Goal: Information Seeking & Learning: Learn about a topic

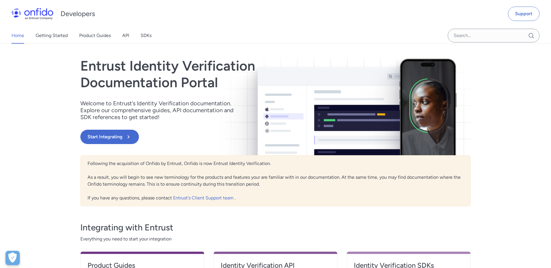
click at [25, 148] on div "Home Getting Started Product Guides API SDKs Support Entrust Identity Verificat…" at bounding box center [275, 196] width 551 height 304
click at [125, 37] on link "API" at bounding box center [125, 36] width 7 height 16
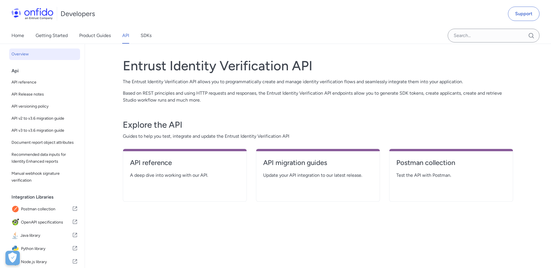
click at [162, 159] on h4 "API reference" at bounding box center [185, 162] width 110 height 9
select select "http"
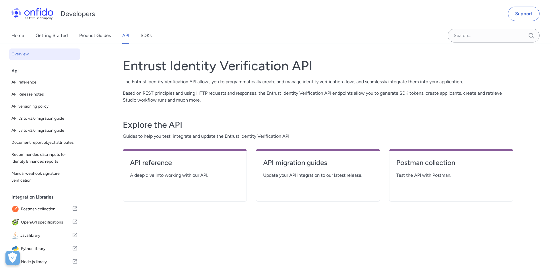
select select "http"
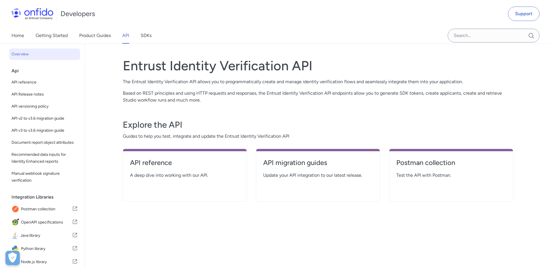
select select "http"
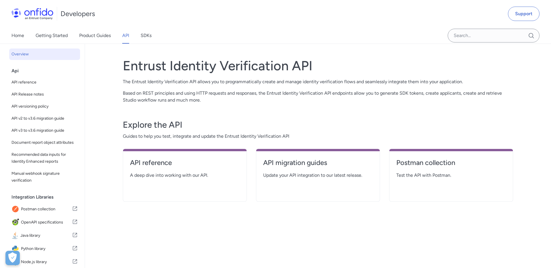
select select "http"
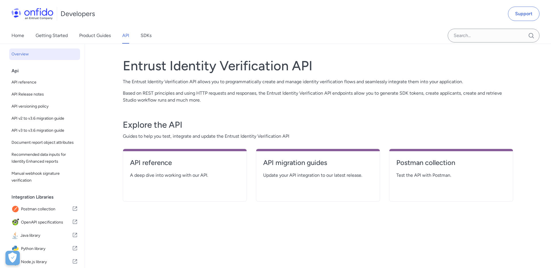
select select "http"
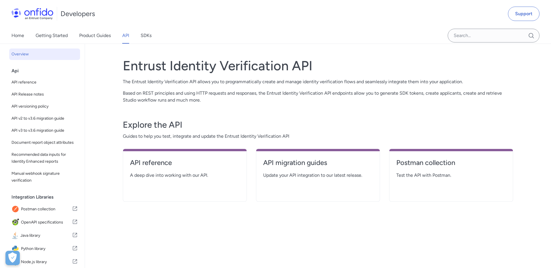
select select "http"
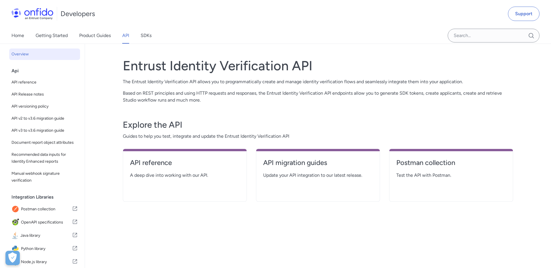
select select "http"
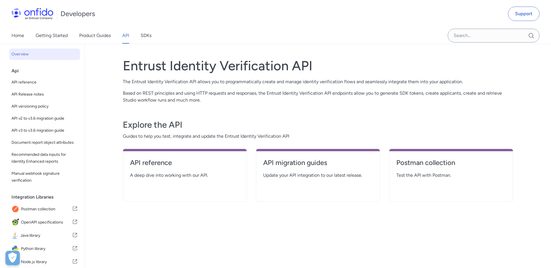
select select "http"
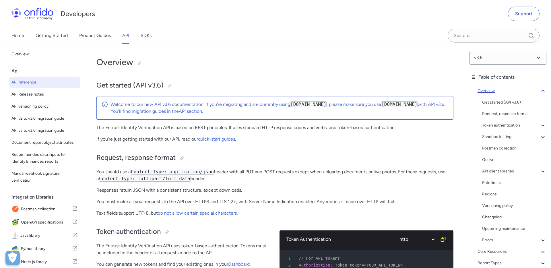
click at [543, 89] on icon at bounding box center [542, 90] width 7 height 7
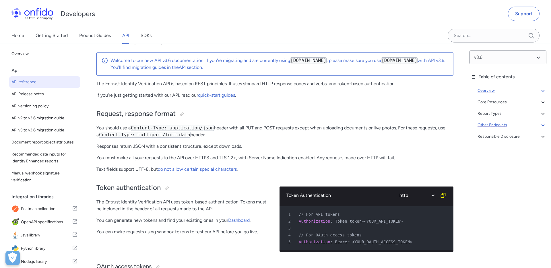
click at [542, 124] on icon at bounding box center [542, 125] width 7 height 7
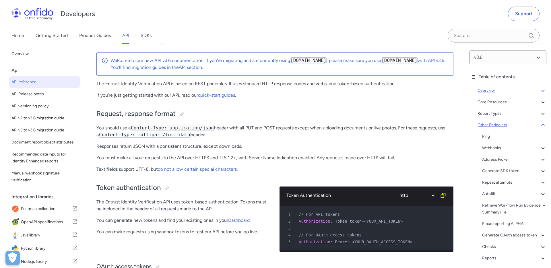
scroll to position [42799, 0]
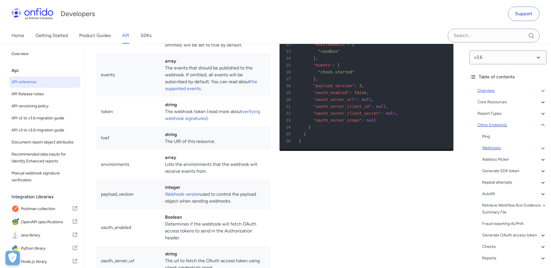
click at [495, 148] on div "Webhooks" at bounding box center [514, 148] width 64 height 7
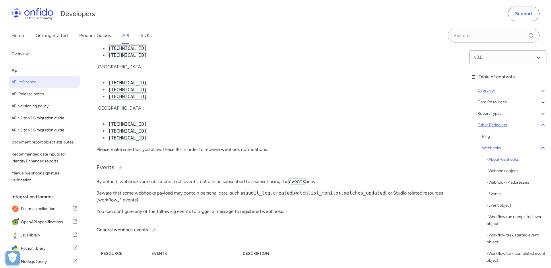
scroll to position [43180, 0]
click at [495, 194] on div "- Events" at bounding box center [516, 193] width 60 height 7
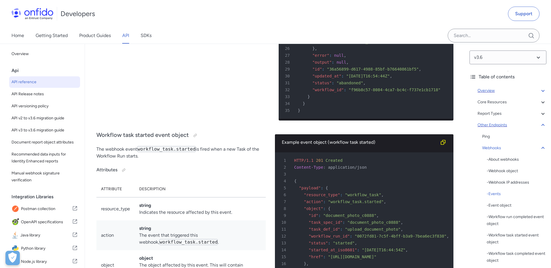
scroll to position [44169, 0]
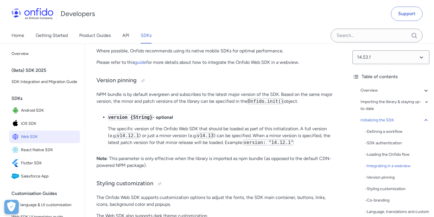
scroll to position [977, 0]
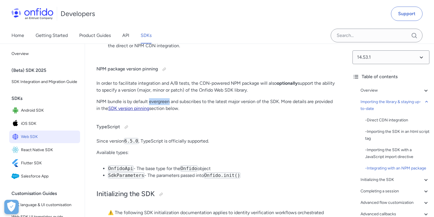
click at [124, 111] on link "SDK version pinning" at bounding box center [128, 108] width 41 height 5
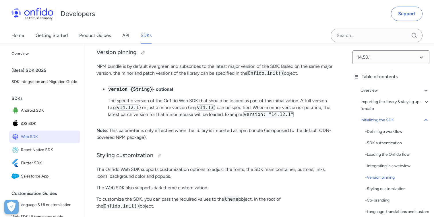
click at [252, 57] on h3 "Version pinning" at bounding box center [216, 52] width 240 height 9
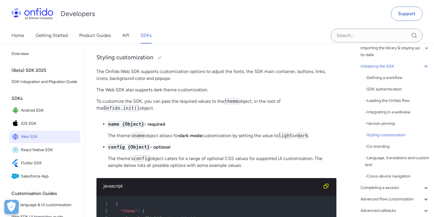
scroll to position [1898, 0]
